Goal: Task Accomplishment & Management: Manage account settings

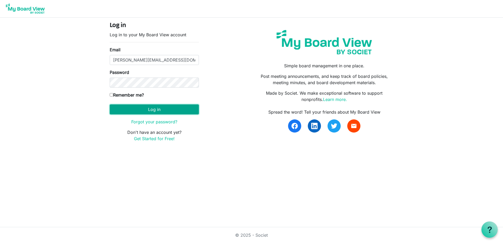
click at [158, 109] on button "Log in" at bounding box center [154, 109] width 89 height 10
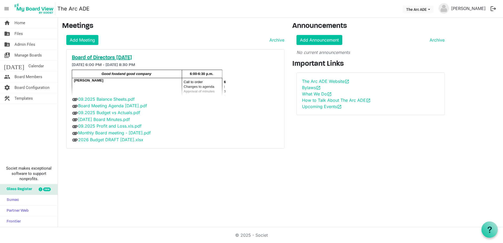
click at [115, 57] on h5 "Board of Directors [DATE]" at bounding box center [175, 58] width 207 height 6
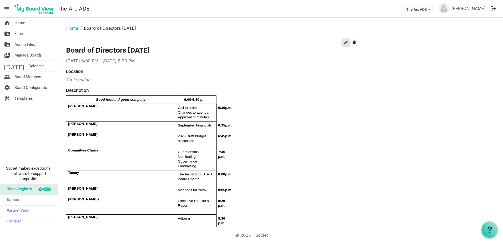
click at [346, 42] on span "edit" at bounding box center [346, 42] width 5 height 5
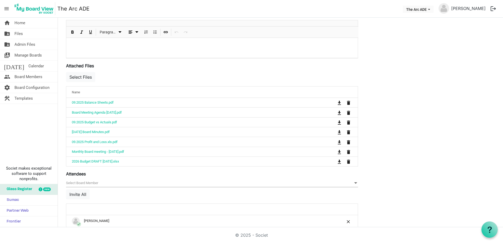
scroll to position [211, 0]
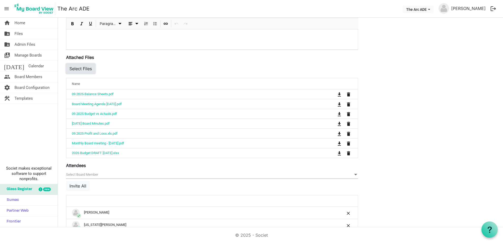
click at [89, 67] on button "Select Files" at bounding box center [80, 69] width 29 height 10
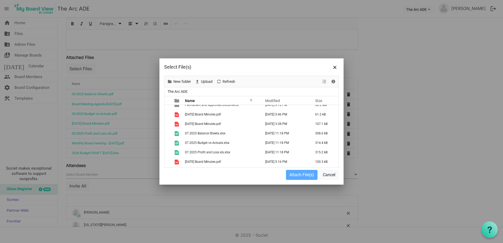
scroll to position [26, 0]
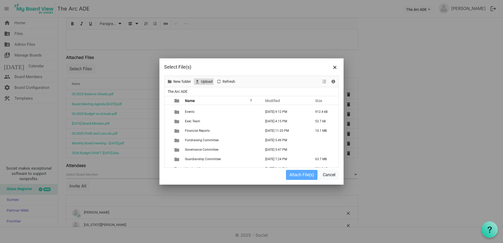
click at [207, 81] on span "Upload" at bounding box center [207, 81] width 13 height 7
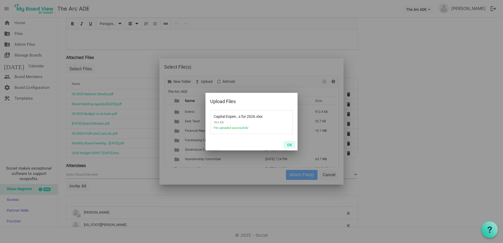
click at [291, 144] on button "OK" at bounding box center [290, 144] width 12 height 7
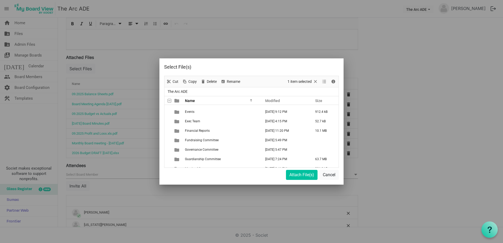
scroll to position [333, 0]
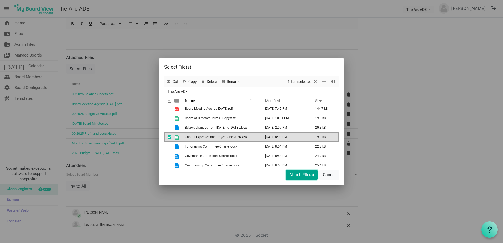
click at [295, 175] on button "Attach File(s)" at bounding box center [302, 175] width 32 height 10
